Goal: Information Seeking & Learning: Learn about a topic

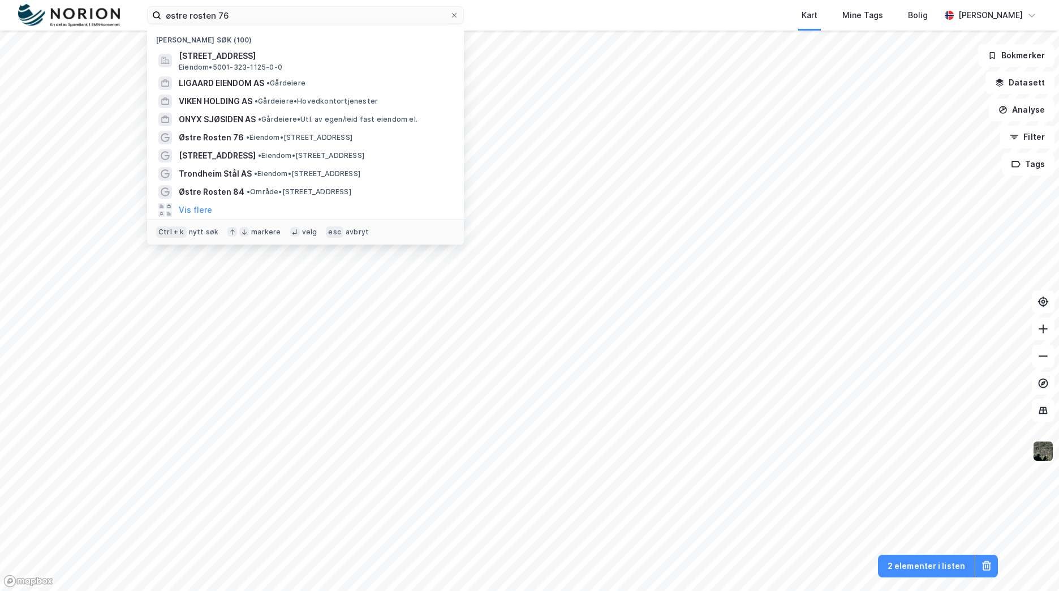
click at [204, 14] on input "østre rosten 76" at bounding box center [305, 15] width 288 height 17
drag, startPoint x: 0, startPoint y: 0, endPoint x: 204, endPoint y: 13, distance: 204.1
click at [204, 13] on input "østre rosten 76" at bounding box center [305, 15] width 288 height 17
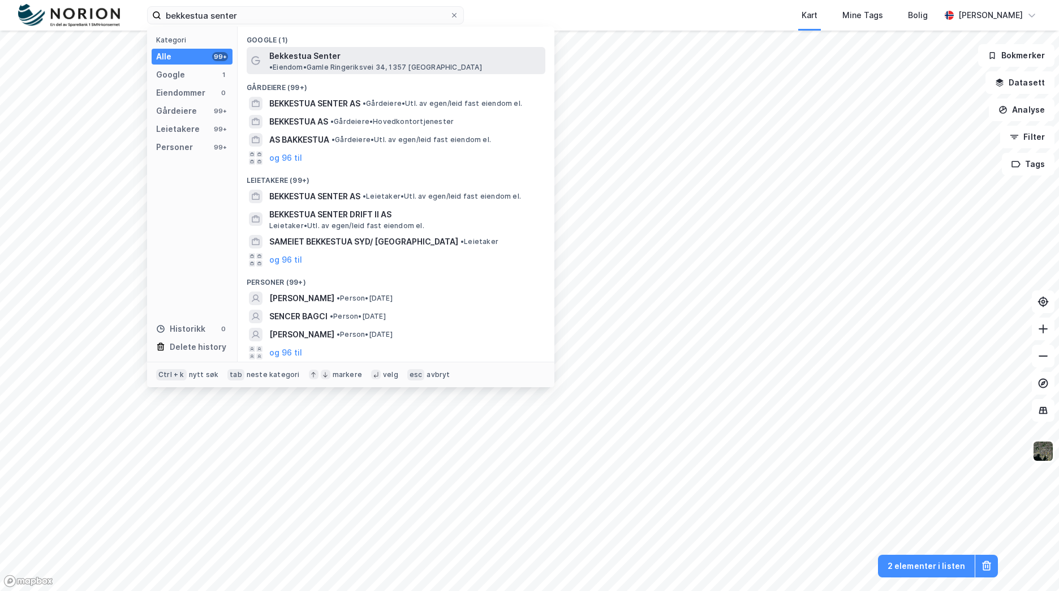
click at [399, 63] on span "• Eiendom • [STREET_ADDRESS], 1357 [GEOGRAPHIC_DATA]" at bounding box center [375, 67] width 213 height 9
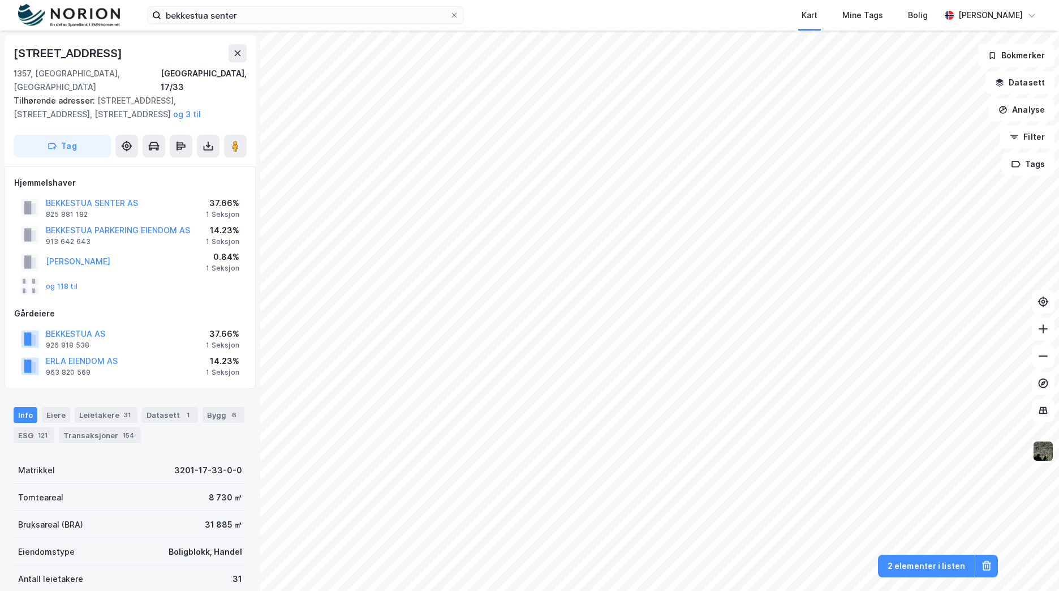
scroll to position [2, 0]
click at [0, 0] on button "BEKKESTUA SENTER AS" at bounding box center [0, 0] width 0 height 0
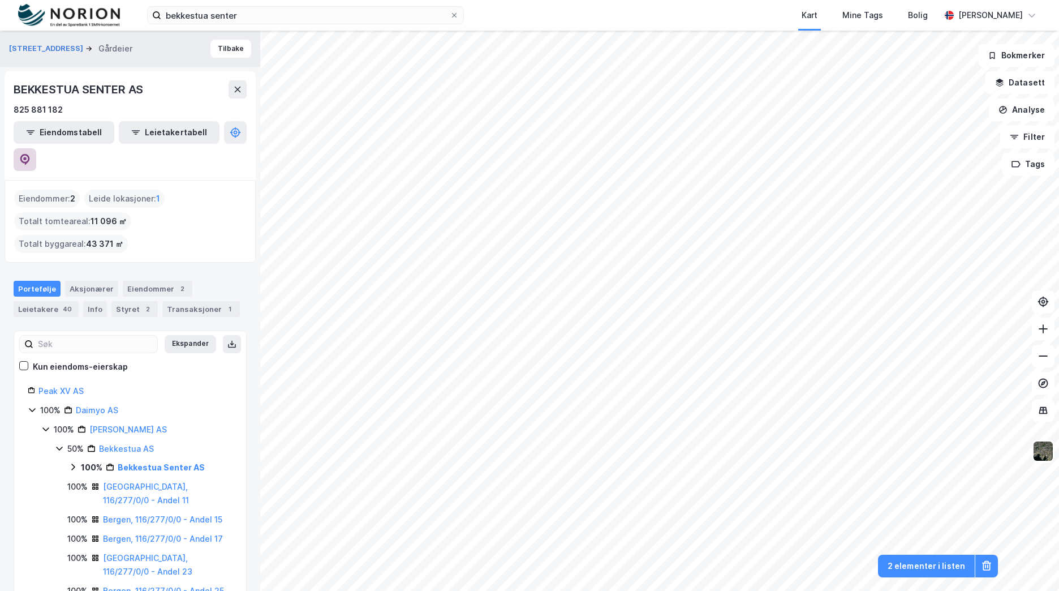
click at [36, 148] on button at bounding box center [25, 159] width 23 height 23
click at [211, 16] on input "bekkestua senter" at bounding box center [305, 15] width 288 height 17
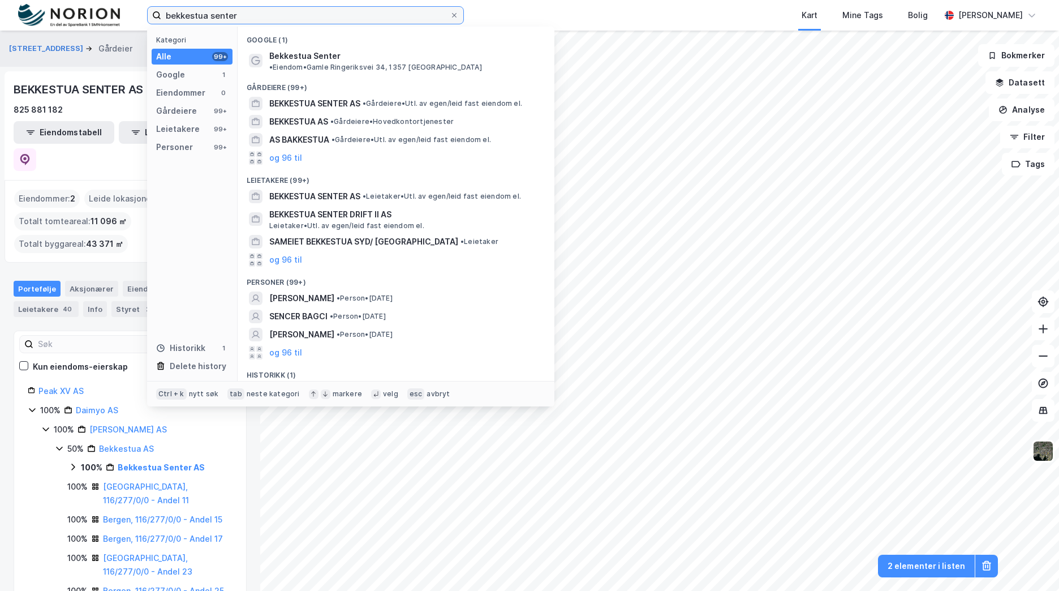
click at [211, 16] on input "bekkestua senter" at bounding box center [305, 15] width 288 height 17
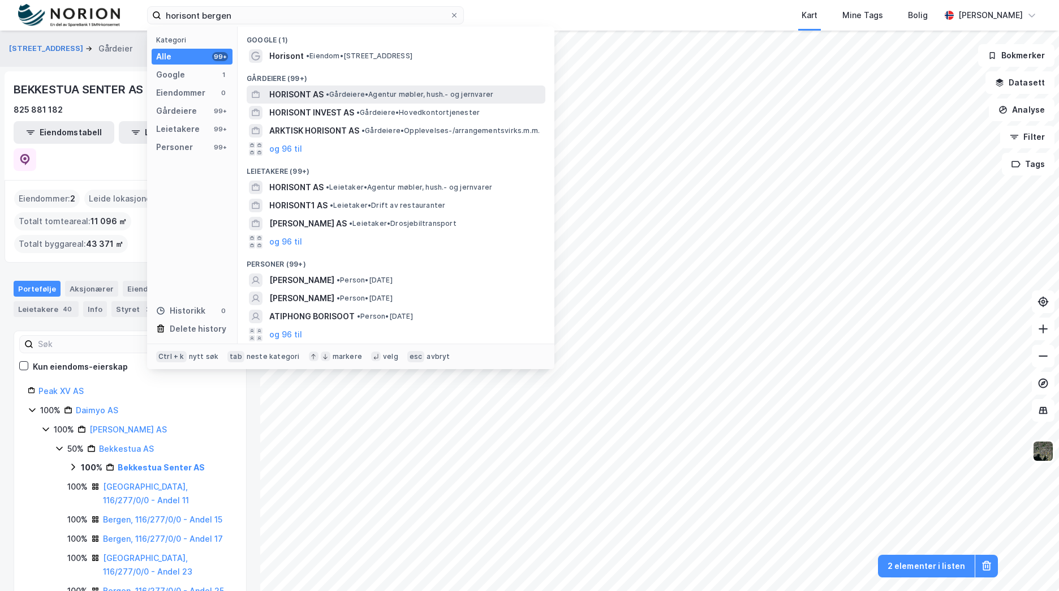
click at [406, 97] on span "• Gårdeiere • Agentur møbler, hush.- og jernvarer" at bounding box center [409, 94] width 167 height 9
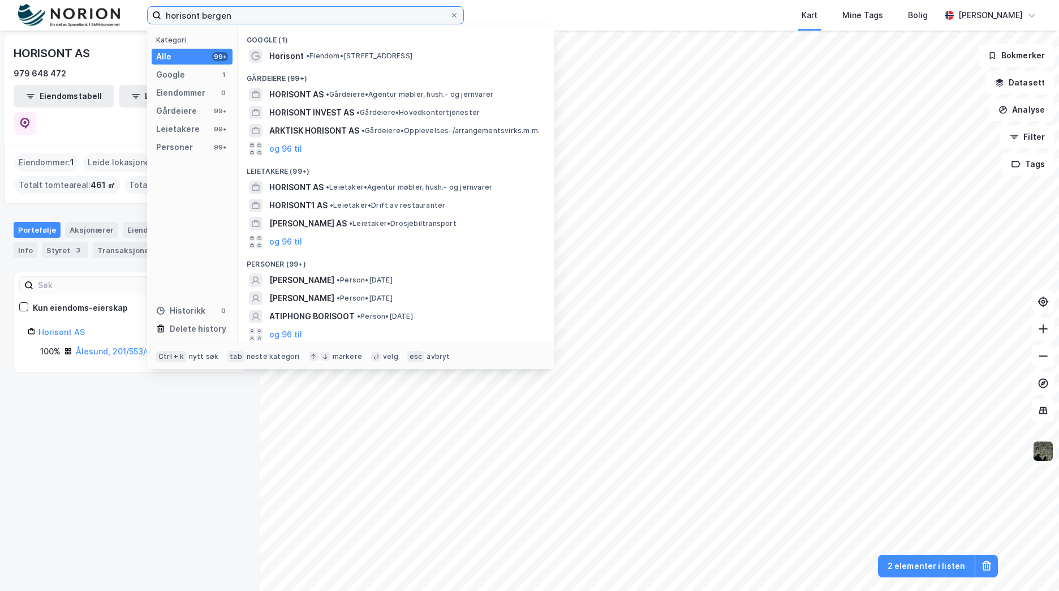
click at [223, 15] on input "horisont bergen" at bounding box center [305, 15] width 288 height 17
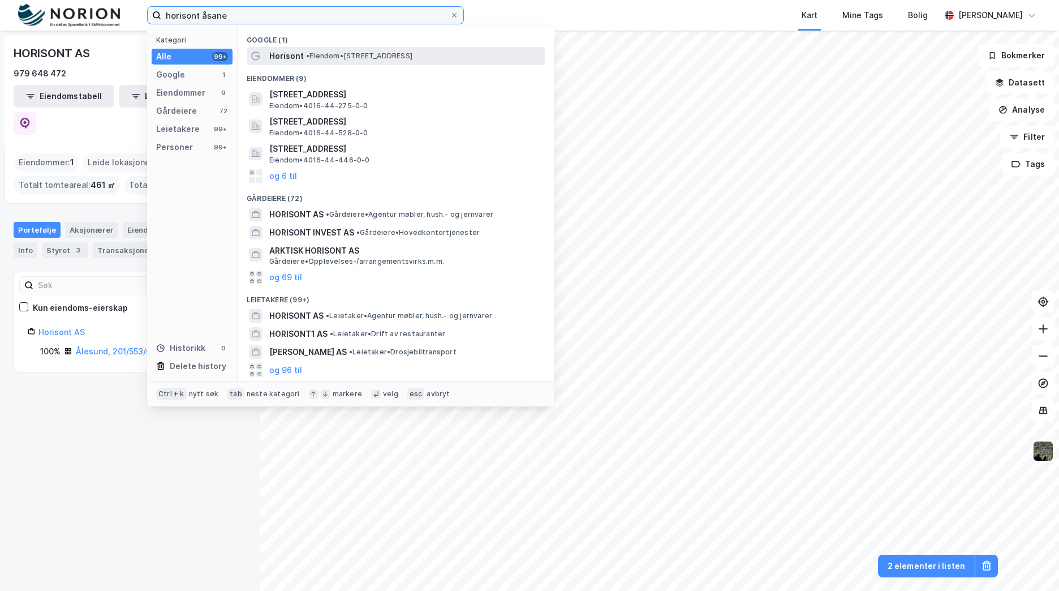
type input "horisont åsane"
click at [359, 56] on span "• Eiendom • [STREET_ADDRESS]" at bounding box center [359, 55] width 106 height 9
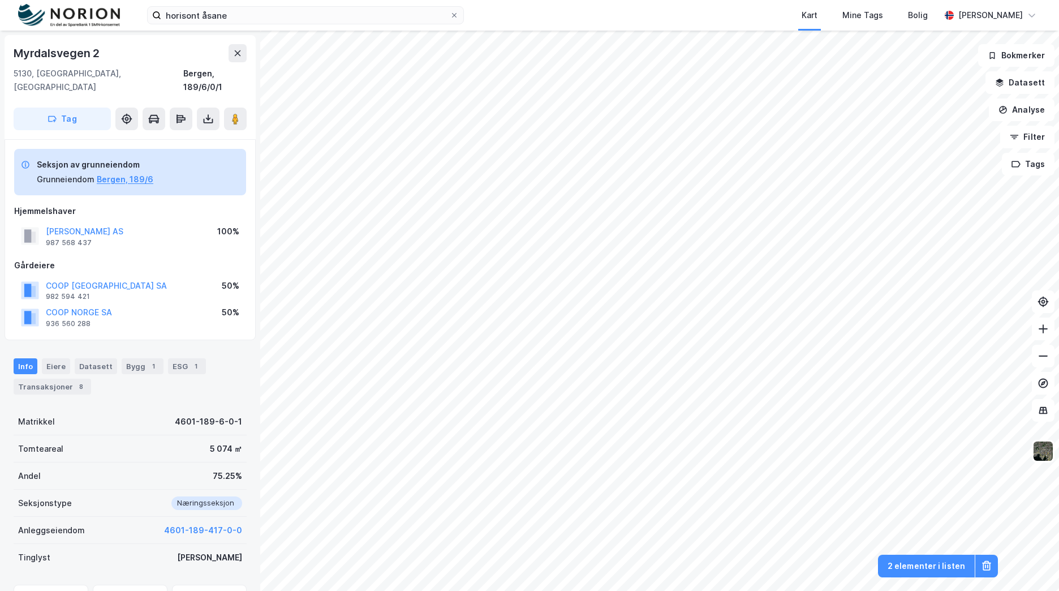
scroll to position [2, 0]
click at [0, 0] on button "[PERSON_NAME] AS" at bounding box center [0, 0] width 0 height 0
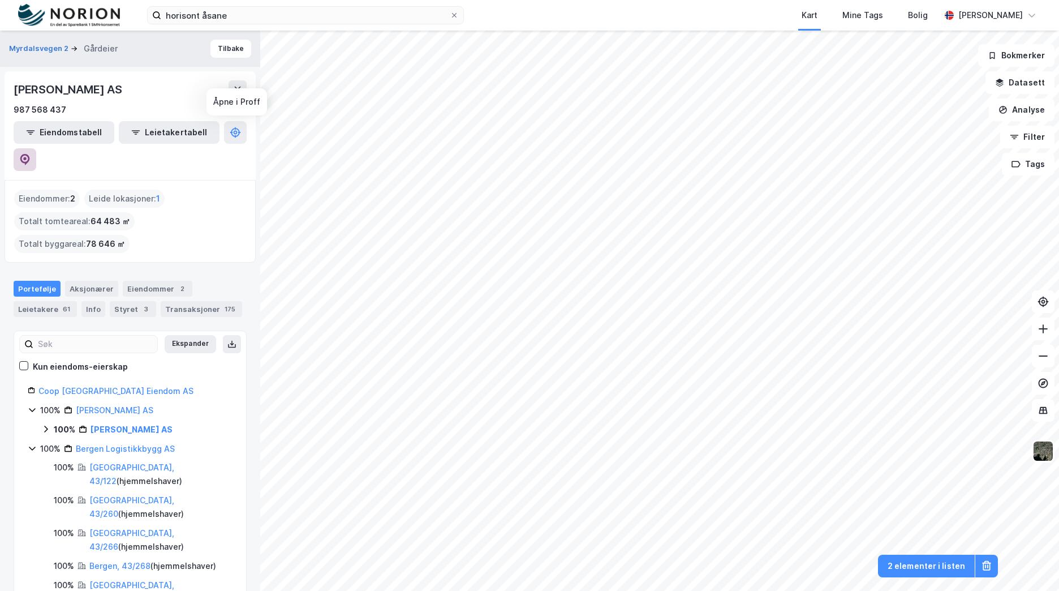
click at [31, 154] on icon at bounding box center [24, 159] width 11 height 11
